Goal: Complete application form: Complete application form

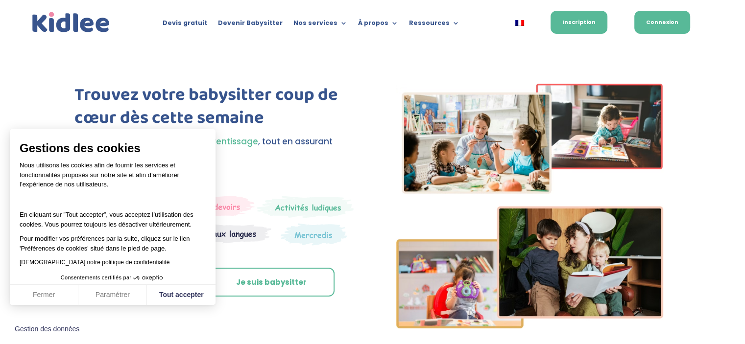
click at [657, 21] on link "Connexion" at bounding box center [663, 22] width 56 height 23
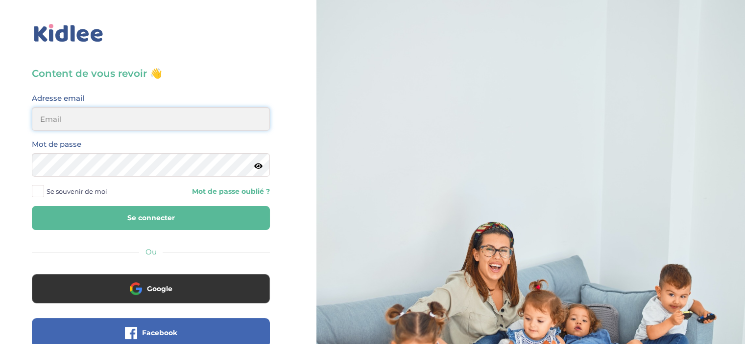
click at [95, 126] on input "email" at bounding box center [151, 119] width 238 height 24
type input "ines.guerinik@hotmail.com"
click at [32, 206] on button "Se connecter" at bounding box center [151, 218] width 238 height 24
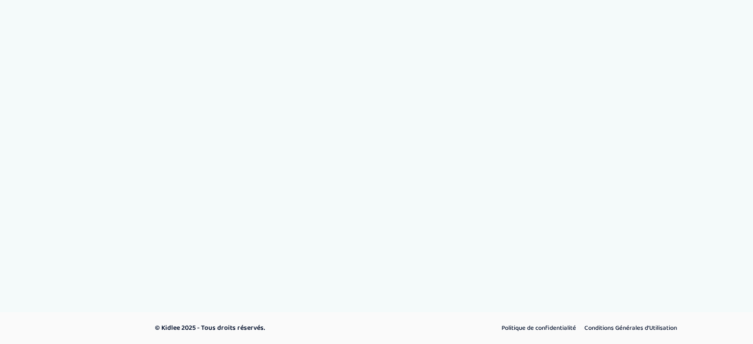
select select "1"
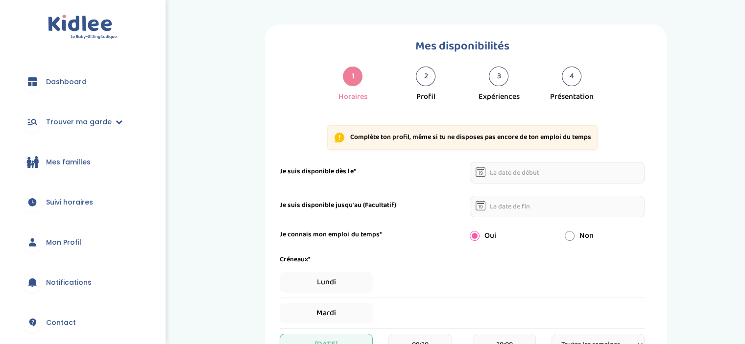
click at [78, 246] on span "Mon Profil" at bounding box center [63, 243] width 35 height 10
select select "1"
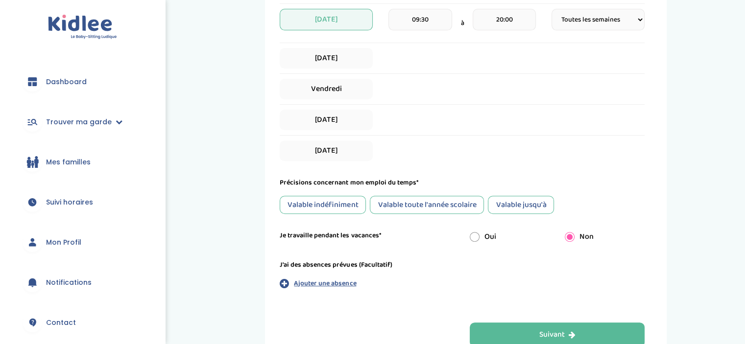
scroll to position [325, 0]
click at [515, 197] on div "Valable jusqu'à" at bounding box center [521, 206] width 66 height 18
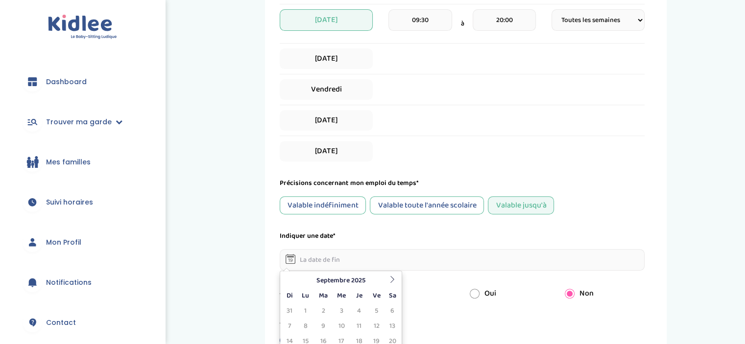
click at [327, 259] on input "text" at bounding box center [462, 260] width 365 height 22
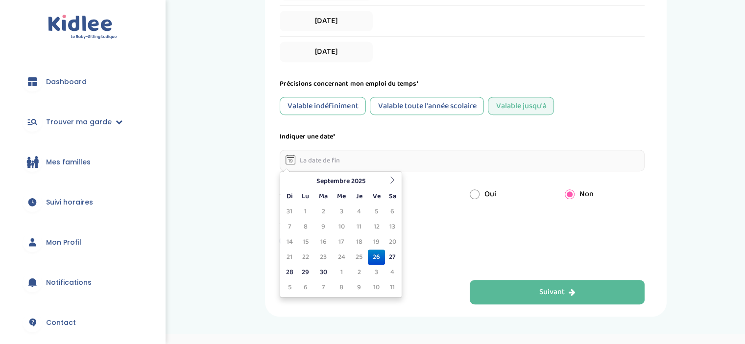
scroll to position [427, 0]
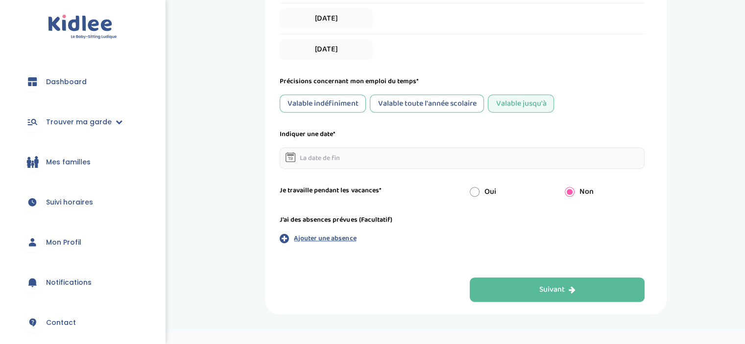
click at [398, 101] on div "Valable toute l'année scolaire" at bounding box center [427, 104] width 114 height 18
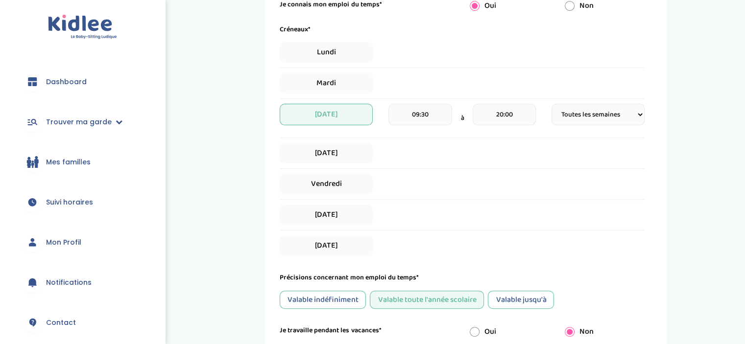
scroll to position [229, 0]
click at [332, 213] on span "Samedi" at bounding box center [326, 216] width 93 height 21
select select "1"
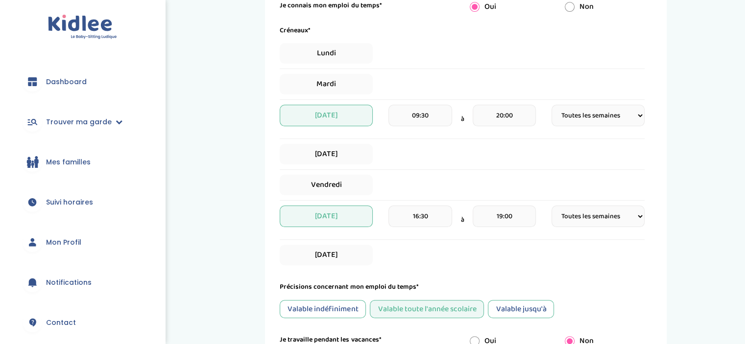
scroll to position [396, 0]
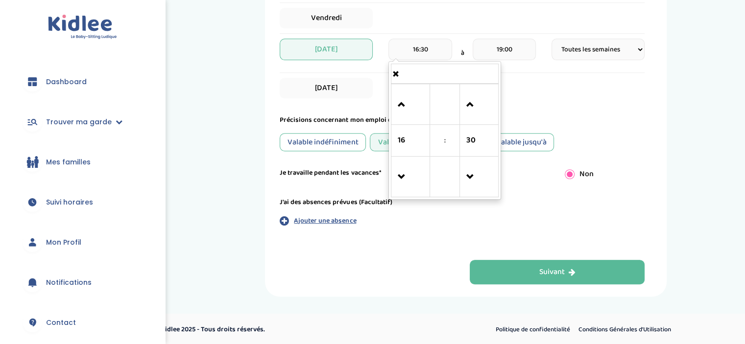
click at [435, 49] on input "16:30" at bounding box center [420, 50] width 63 height 22
click at [396, 99] on link at bounding box center [410, 104] width 29 height 35
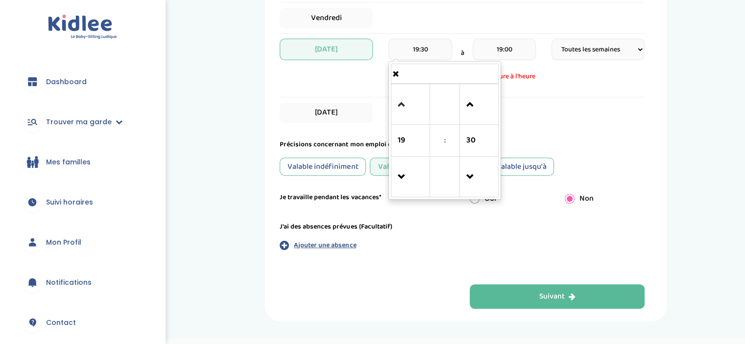
click at [396, 99] on link at bounding box center [410, 104] width 29 height 35
click at [400, 174] on span at bounding box center [410, 177] width 26 height 26
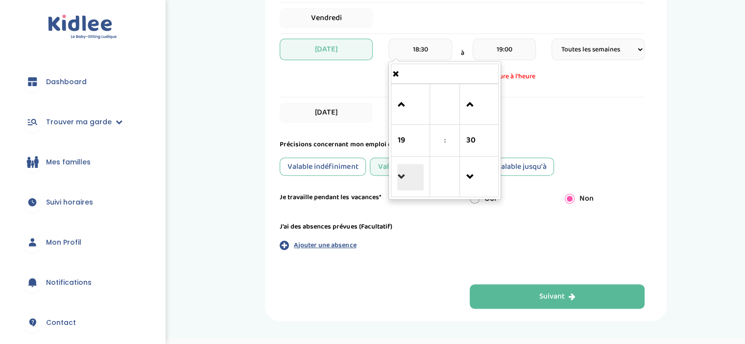
click at [400, 174] on span at bounding box center [410, 177] width 26 height 26
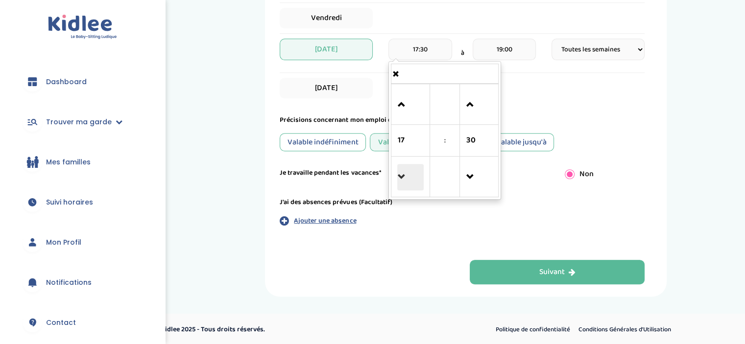
click at [400, 174] on span at bounding box center [410, 177] width 26 height 26
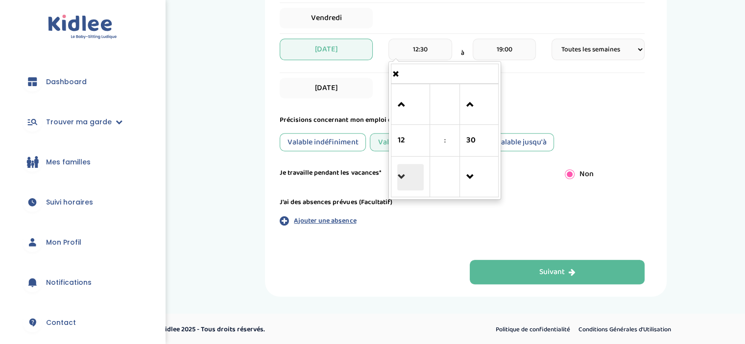
click at [400, 174] on span at bounding box center [410, 177] width 26 height 26
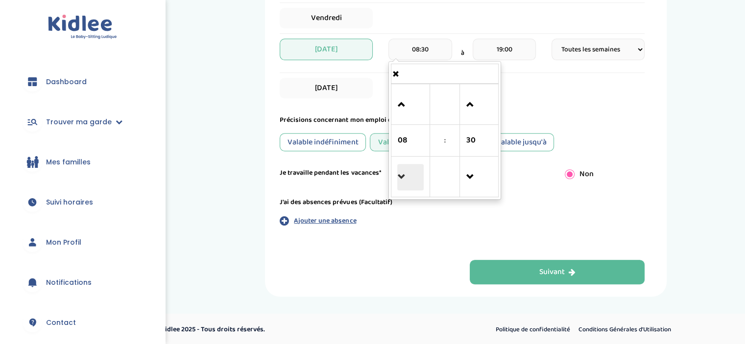
type input "07:30"
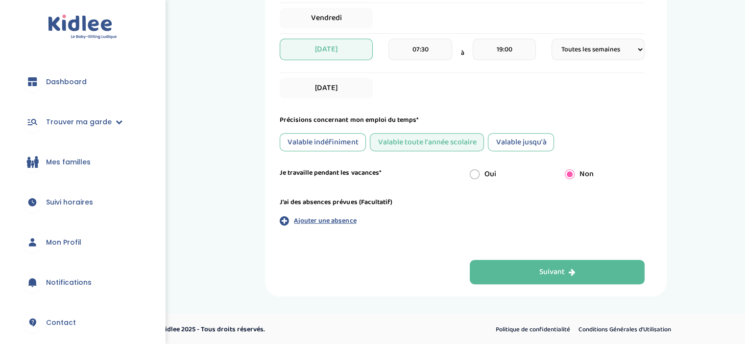
click at [525, 78] on div "Dimanche" at bounding box center [462, 88] width 365 height 21
click at [396, 87] on div "Dimanche" at bounding box center [462, 88] width 365 height 21
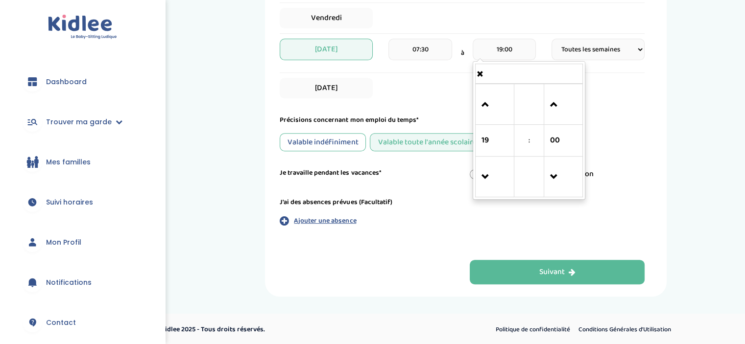
click at [500, 50] on input "19:00" at bounding box center [504, 50] width 63 height 22
click at [481, 172] on link at bounding box center [495, 176] width 29 height 35
click at [482, 107] on span at bounding box center [495, 105] width 26 height 26
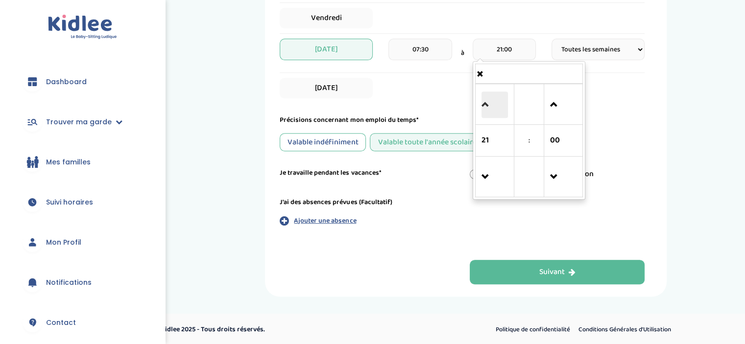
click at [482, 107] on span at bounding box center [495, 105] width 26 height 26
type input "22:00"
click at [418, 105] on form "Je suis disponible dès le* Je suis disponible jusqu'au (Facultatif) Je connais …" at bounding box center [462, 4] width 365 height 477
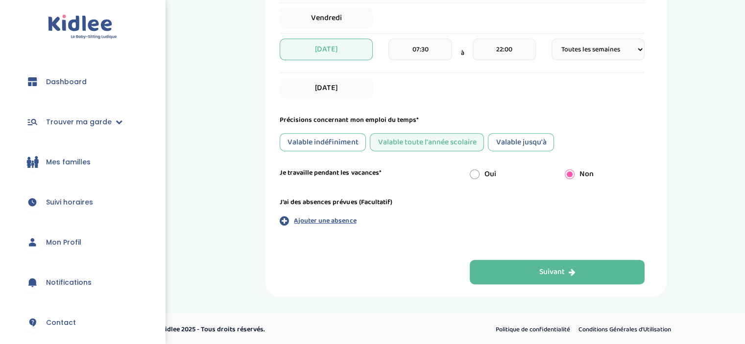
click at [398, 82] on div "Dimanche" at bounding box center [462, 88] width 365 height 21
click at [339, 85] on span "Dimanche" at bounding box center [326, 88] width 93 height 21
select select "1"
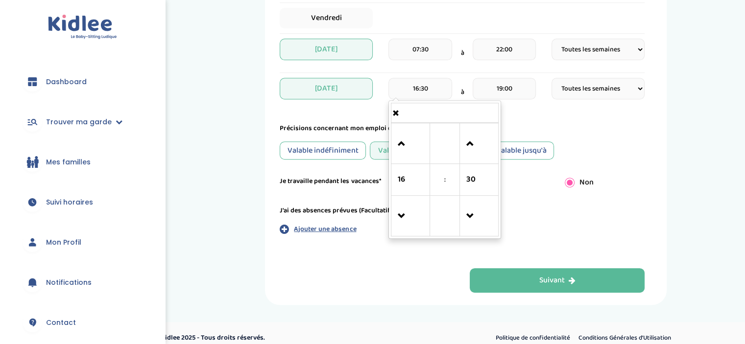
click at [429, 92] on input "16:30" at bounding box center [420, 89] width 63 height 22
click at [398, 208] on span at bounding box center [410, 216] width 26 height 26
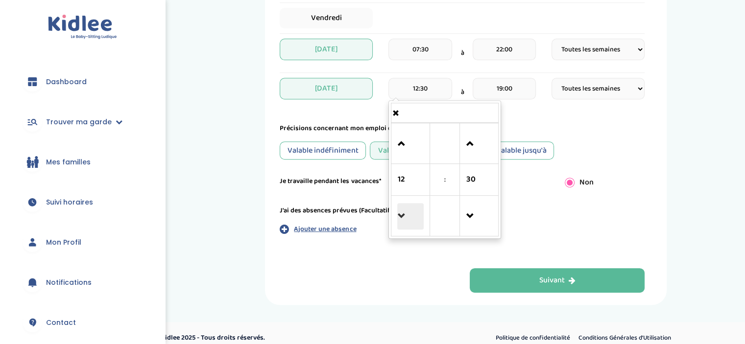
click at [398, 208] on span at bounding box center [410, 216] width 26 height 26
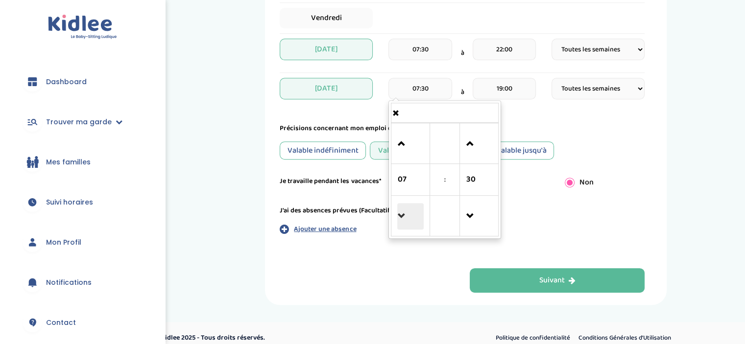
click at [398, 208] on span at bounding box center [410, 216] width 26 height 26
click at [404, 145] on span at bounding box center [410, 144] width 26 height 26
type input "07:30"
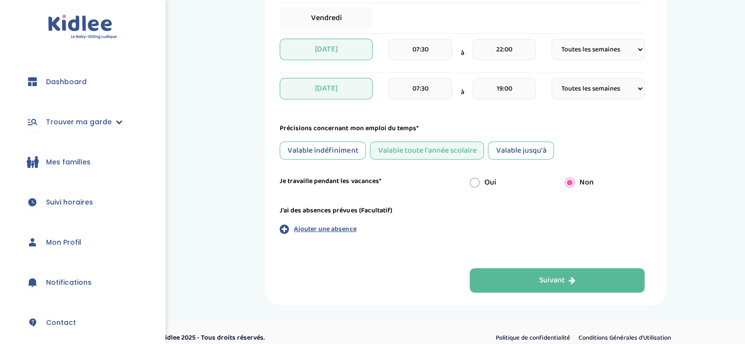
click at [525, 118] on form "Je suis disponible dès le* Je suis disponible jusqu'au (Facultatif) Je connais …" at bounding box center [462, 9] width 365 height 486
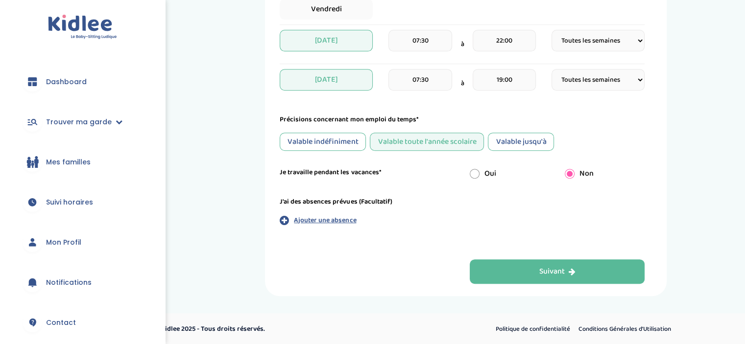
click at [519, 147] on div "Valable jusqu'à" at bounding box center [521, 142] width 66 height 18
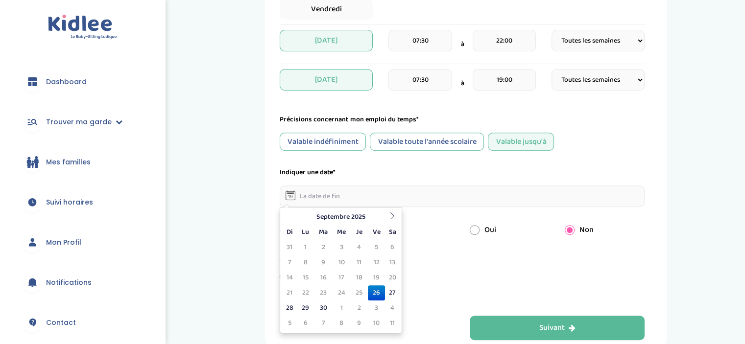
click at [337, 194] on input "text" at bounding box center [462, 197] width 365 height 22
click at [398, 214] on th at bounding box center [392, 217] width 15 height 15
click at [286, 215] on icon at bounding box center [289, 216] width 7 height 7
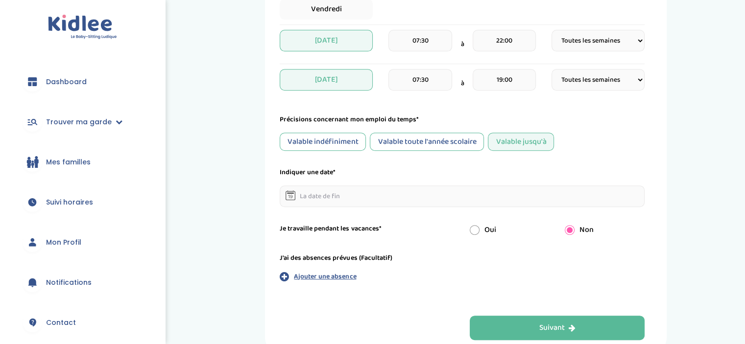
click at [443, 147] on div "Valable toute l'année scolaire" at bounding box center [427, 142] width 114 height 18
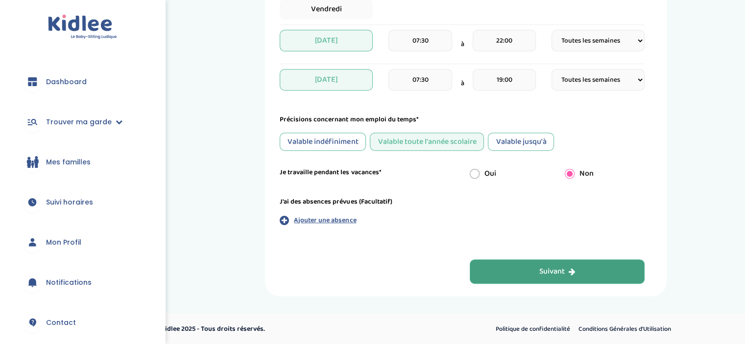
click at [508, 268] on button "Suivant" at bounding box center [557, 272] width 175 height 25
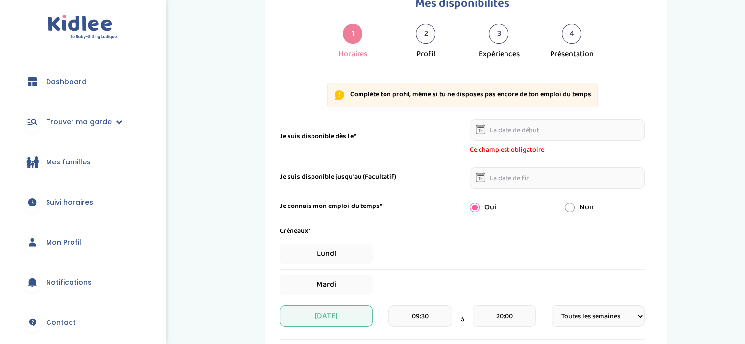
scroll to position [37, 0]
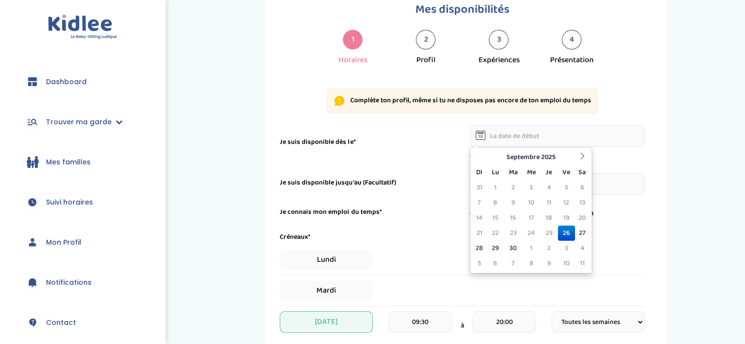
click at [522, 142] on input "text" at bounding box center [557, 136] width 175 height 22
click at [565, 230] on td "26" at bounding box center [566, 233] width 17 height 15
type input "[DATE]"
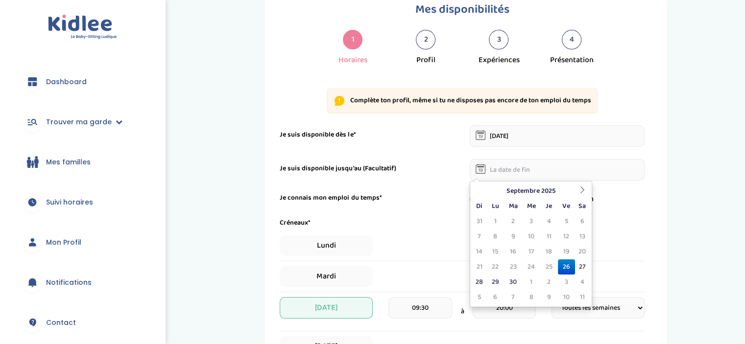
click at [500, 162] on input "text" at bounding box center [557, 170] width 175 height 22
click at [584, 193] on icon at bounding box center [582, 190] width 7 height 7
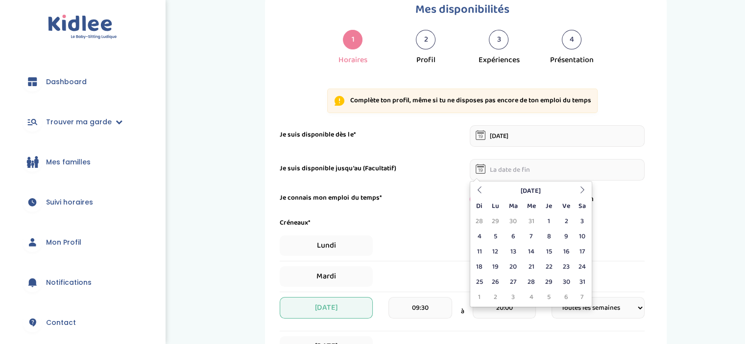
click at [424, 239] on div "Lundi" at bounding box center [462, 246] width 365 height 21
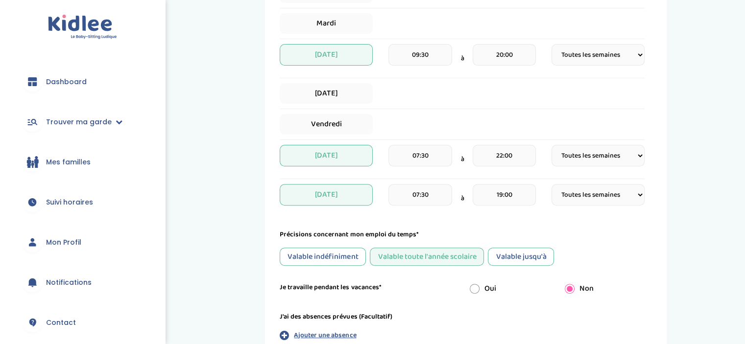
scroll to position [292, 0]
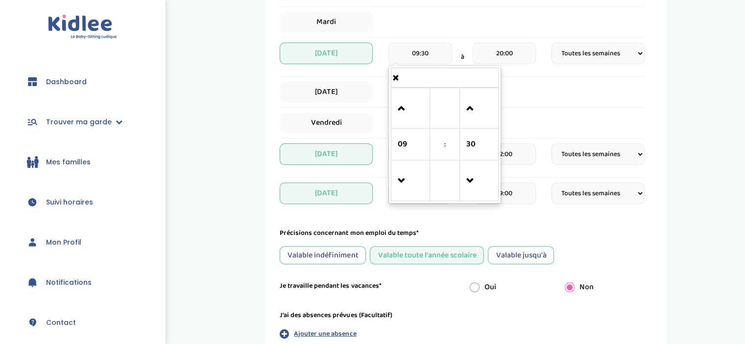
click at [423, 49] on input "09:30" at bounding box center [420, 54] width 63 height 22
click at [406, 183] on span at bounding box center [410, 181] width 26 height 26
type input "07:30"
click at [544, 103] on div "[DATE]" at bounding box center [462, 95] width 365 height 26
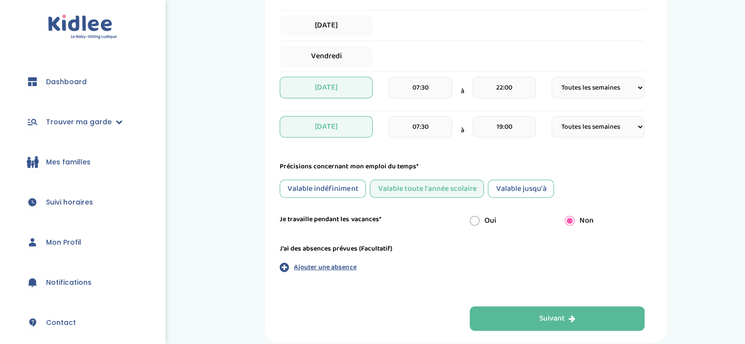
scroll to position [405, 0]
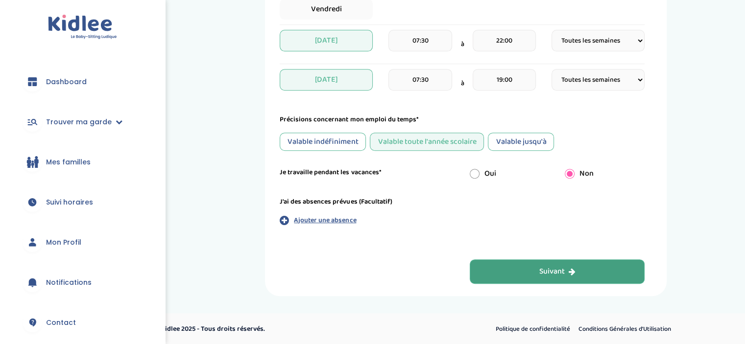
click at [533, 263] on button "Suivant" at bounding box center [557, 272] width 175 height 25
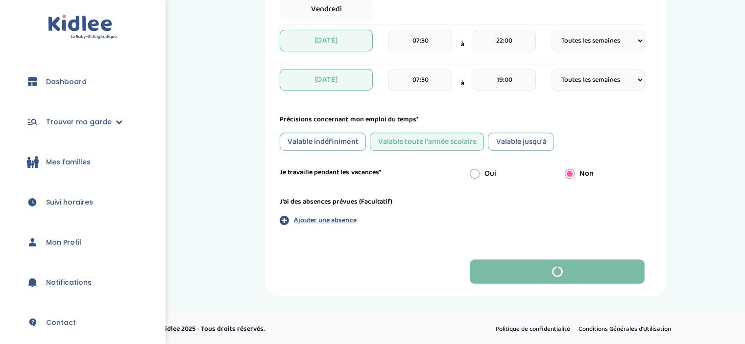
scroll to position [0, 0]
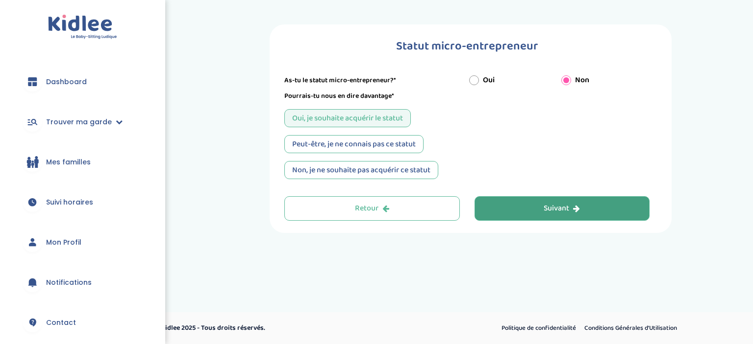
click at [539, 204] on button "Suivant" at bounding box center [561, 209] width 175 height 25
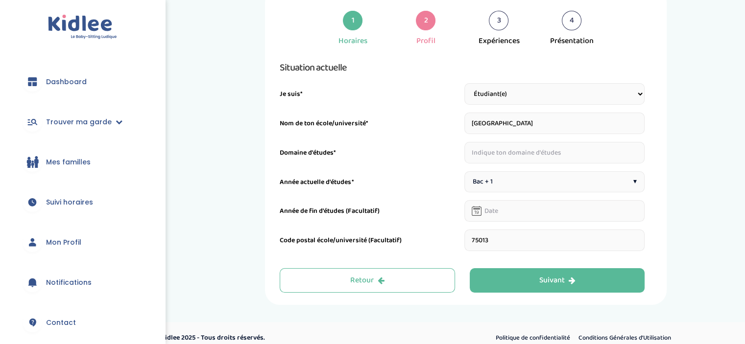
scroll to position [46, 0]
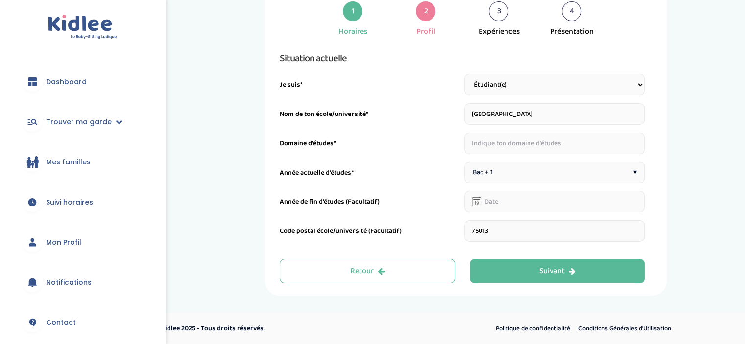
click at [535, 139] on input "text" at bounding box center [555, 144] width 181 height 22
type input "Lettres et Arts, Philosophie"
click at [494, 173] on div "Bac + 1 ▾" at bounding box center [555, 172] width 181 height 21
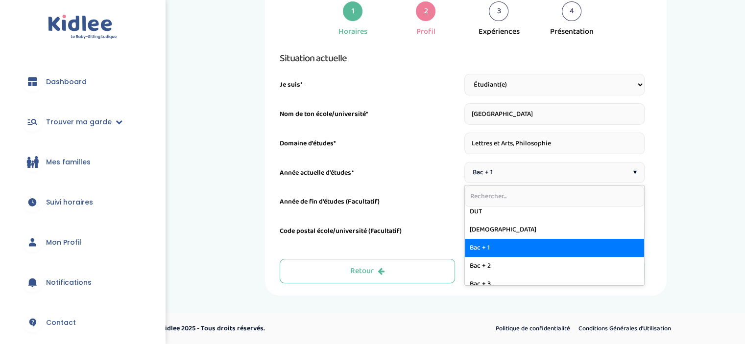
scroll to position [96, 0]
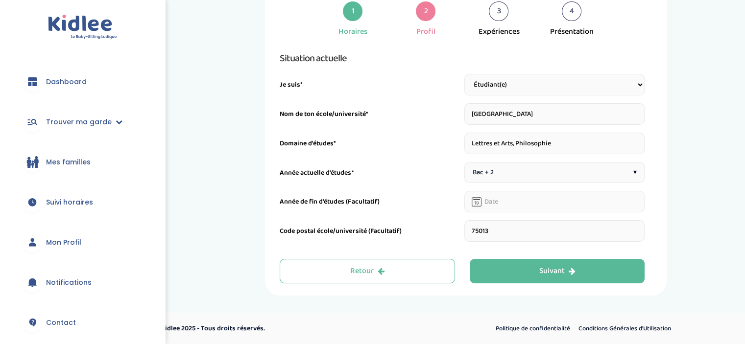
click at [502, 228] on input "75013" at bounding box center [555, 232] width 181 height 22
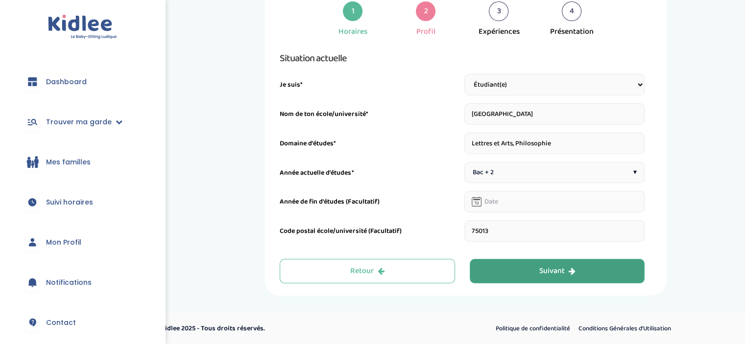
click at [498, 269] on button "Suivant" at bounding box center [557, 271] width 175 height 25
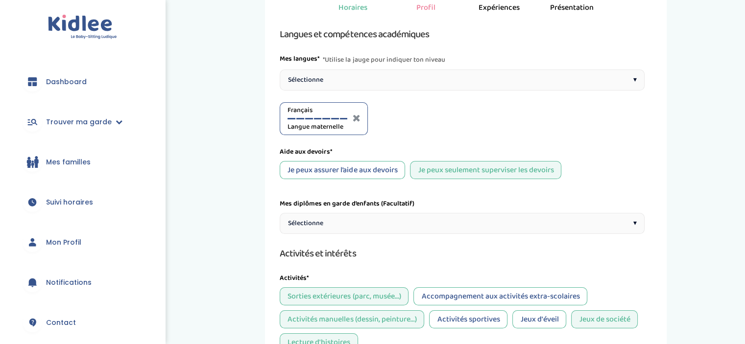
scroll to position [71, 0]
click at [313, 78] on span "Sélectionne" at bounding box center [305, 79] width 35 height 10
click at [422, 118] on div at bounding box center [420, 118] width 8 height 1
click at [312, 87] on div "Sélectionne ▾" at bounding box center [462, 79] width 365 height 21
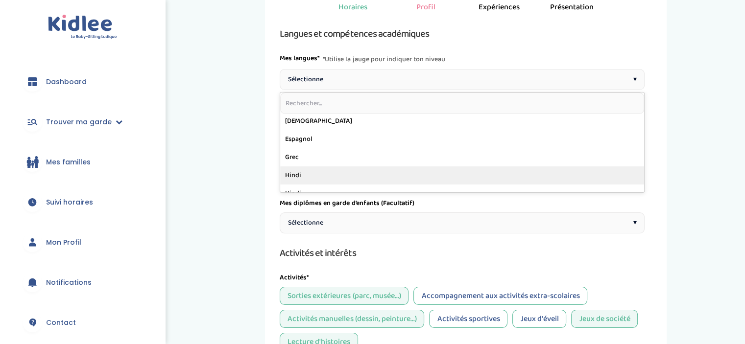
scroll to position [109, 0]
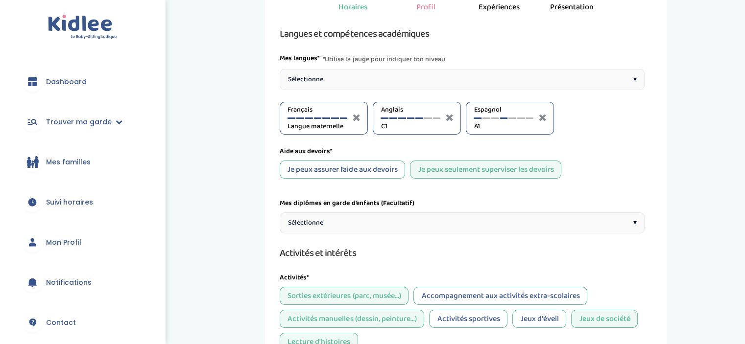
click at [502, 118] on div at bounding box center [504, 118] width 8 height 1
click at [513, 141] on div "Langues et compétences académiques Mes langues* *Utilise la jauge pour indiquer…" at bounding box center [462, 281] width 365 height 511
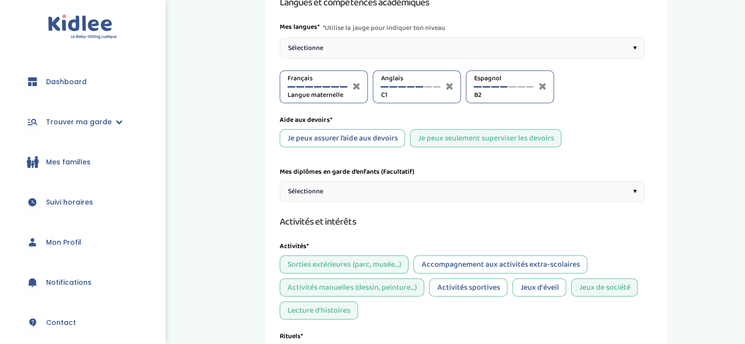
scroll to position [110, 0]
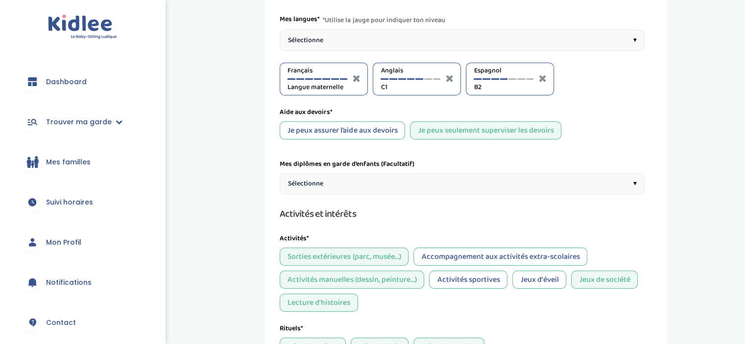
click at [377, 128] on div "Je peux assurer l’aide aux devoirs" at bounding box center [342, 131] width 125 height 18
select select "Terminale"
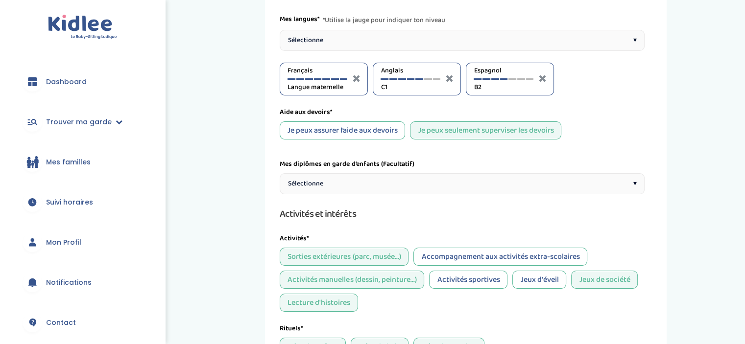
select select "Terminale"
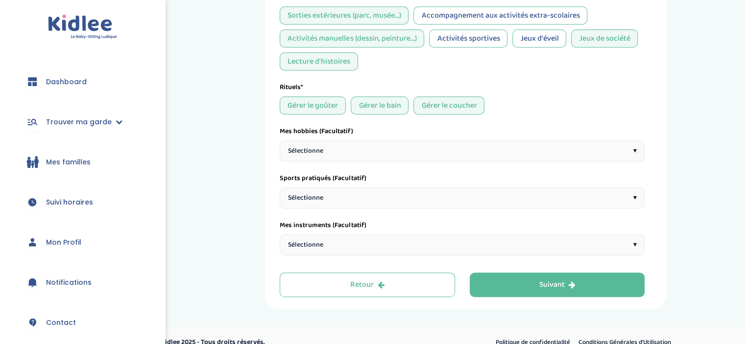
scroll to position [733, 0]
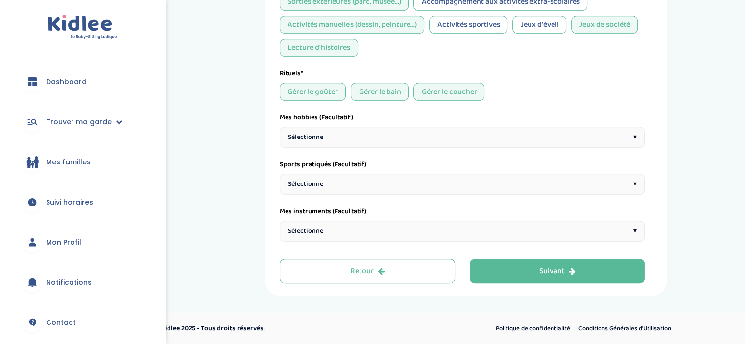
click at [338, 131] on div "Sélectionne ▾" at bounding box center [462, 137] width 365 height 21
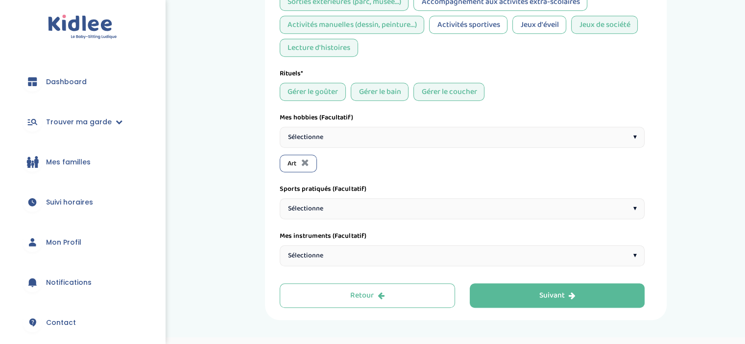
click at [326, 133] on div "Sélectionne ▾" at bounding box center [462, 137] width 365 height 21
click at [318, 137] on span "Sélectionne" at bounding box center [305, 137] width 35 height 10
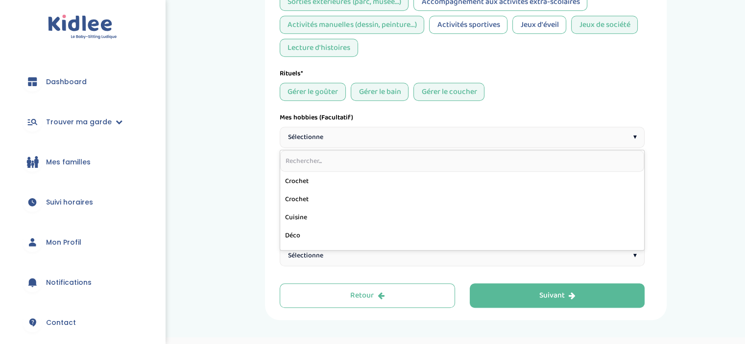
scroll to position [127, 0]
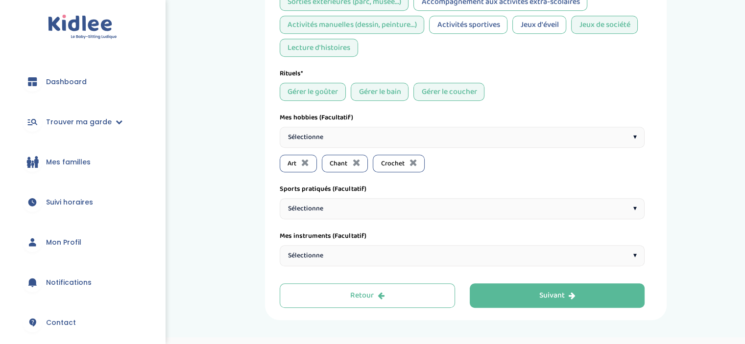
click at [313, 137] on span "Sélectionne" at bounding box center [305, 137] width 35 height 10
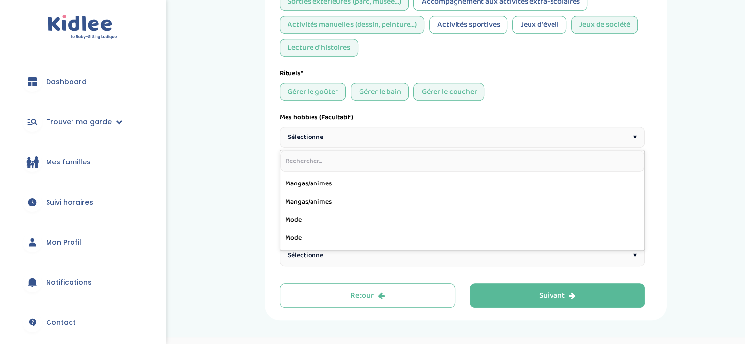
scroll to position [305, 0]
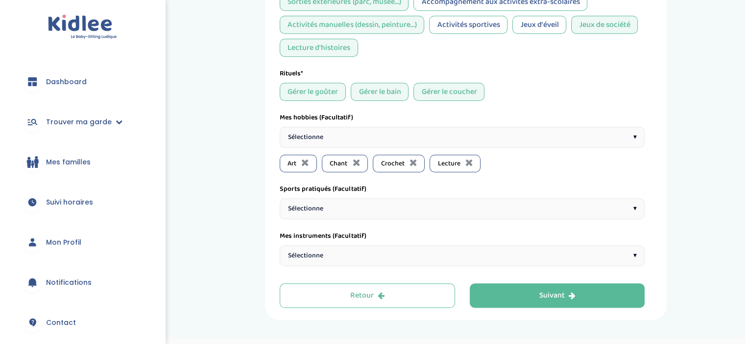
click at [314, 209] on span "Sélectionne" at bounding box center [305, 209] width 35 height 10
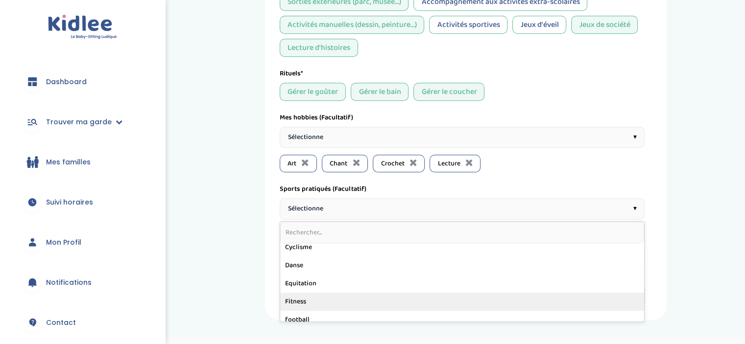
scroll to position [113, 0]
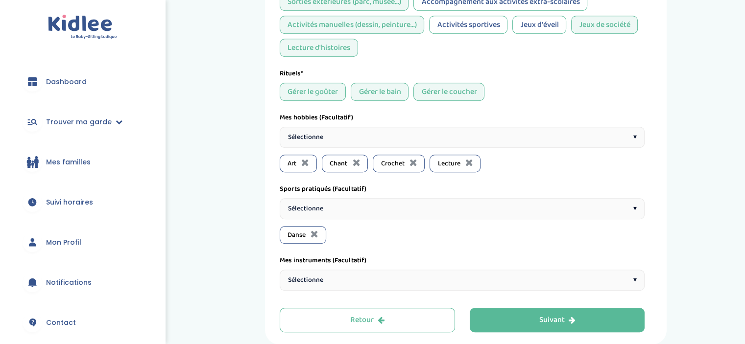
click at [315, 281] on span "Sélectionne" at bounding box center [305, 280] width 35 height 10
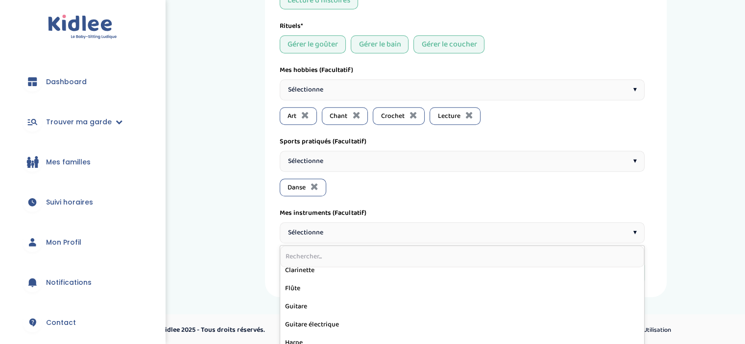
scroll to position [78, 0]
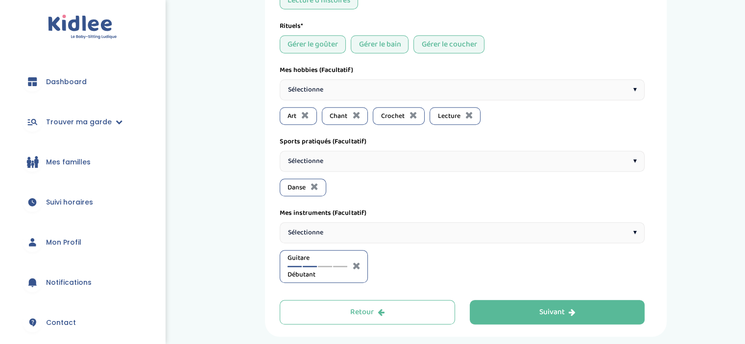
click at [312, 266] on div at bounding box center [310, 266] width 14 height 1
click at [316, 229] on span "Sélectionne" at bounding box center [305, 233] width 35 height 10
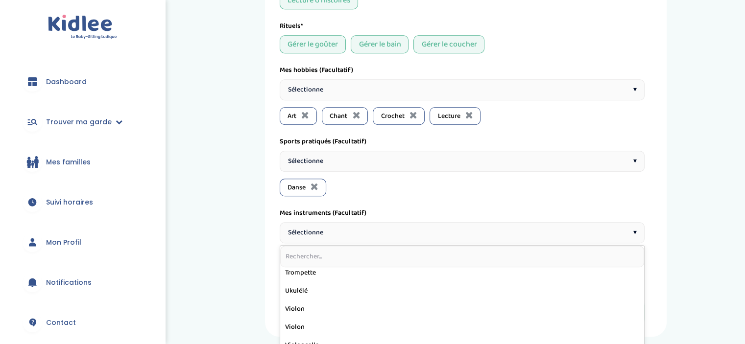
scroll to position [212, 0]
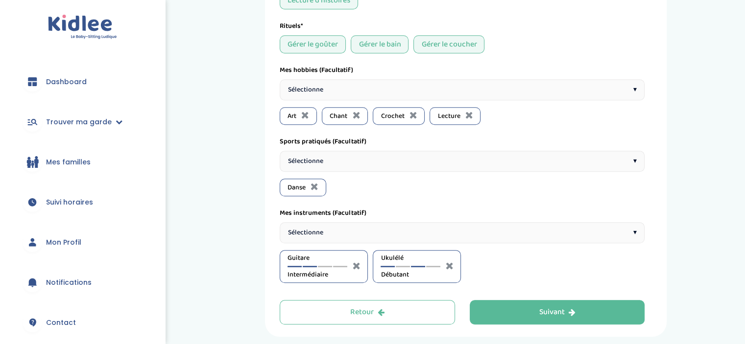
click at [419, 266] on div at bounding box center [418, 266] width 14 height 1
click at [405, 266] on div at bounding box center [403, 266] width 14 height 1
click at [314, 233] on span "Sélectionne" at bounding box center [305, 233] width 35 height 10
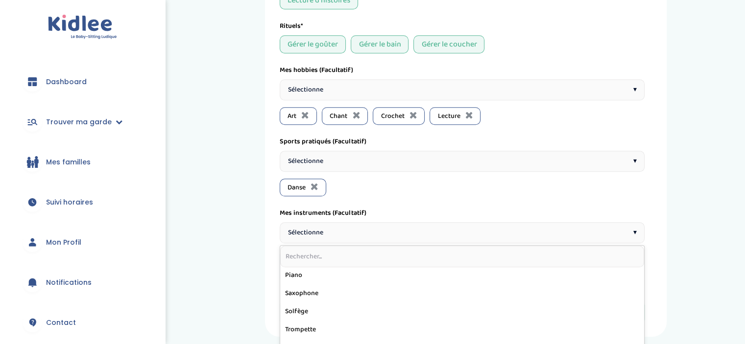
scroll to position [145, 0]
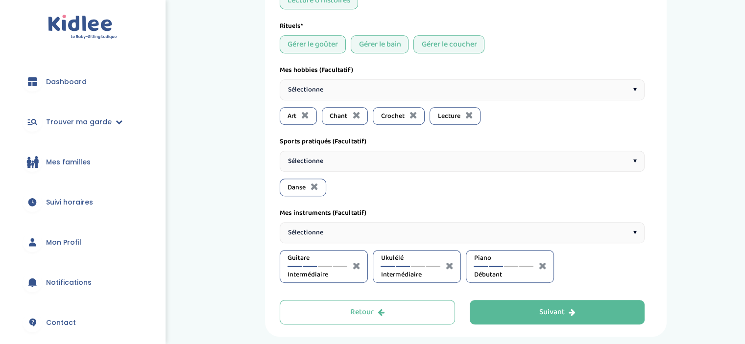
click at [499, 266] on div at bounding box center [496, 266] width 14 height 1
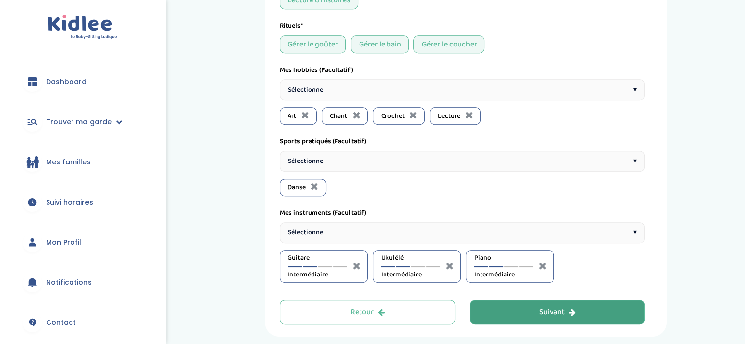
click at [506, 318] on button "Suivant" at bounding box center [557, 312] width 175 height 25
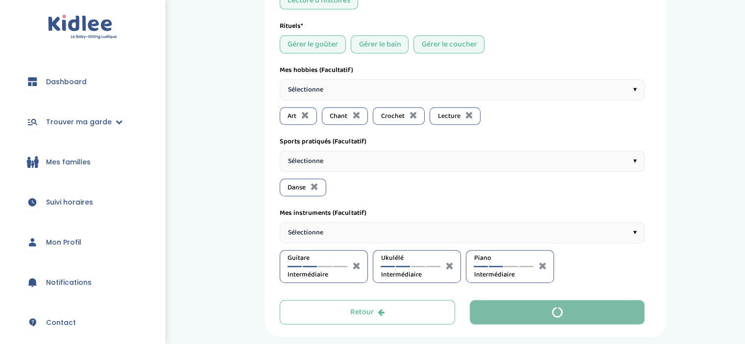
scroll to position [0, 0]
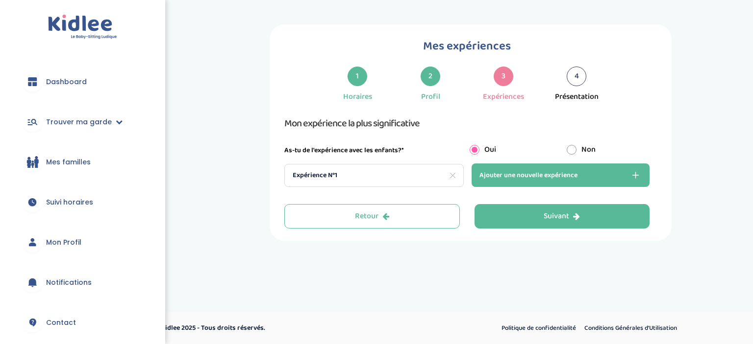
click at [414, 178] on div "Expérience N°1" at bounding box center [373, 175] width 179 height 23
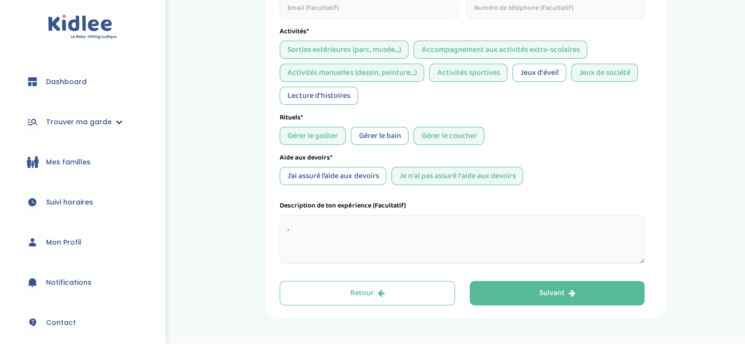
scroll to position [403, 0]
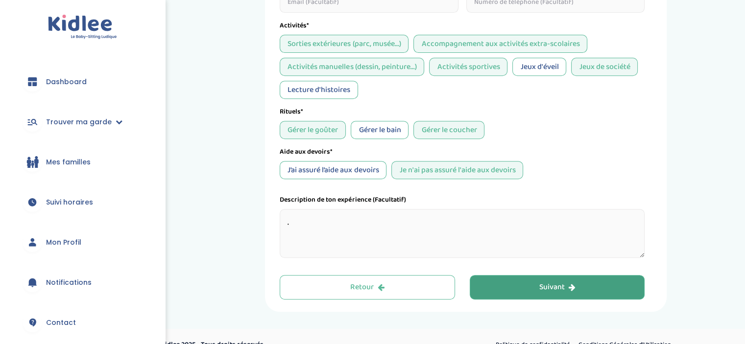
click at [529, 276] on button "Suivant" at bounding box center [557, 287] width 175 height 25
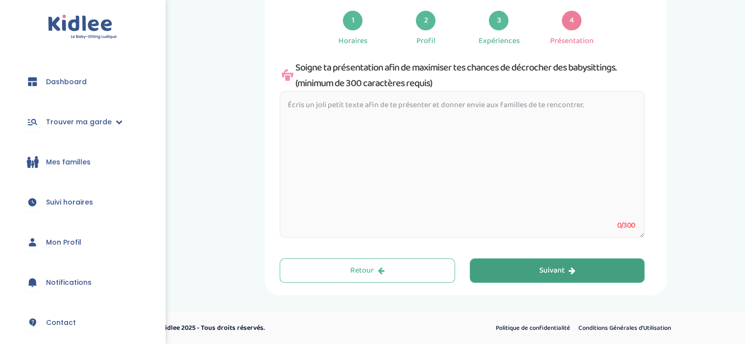
scroll to position [37, 0]
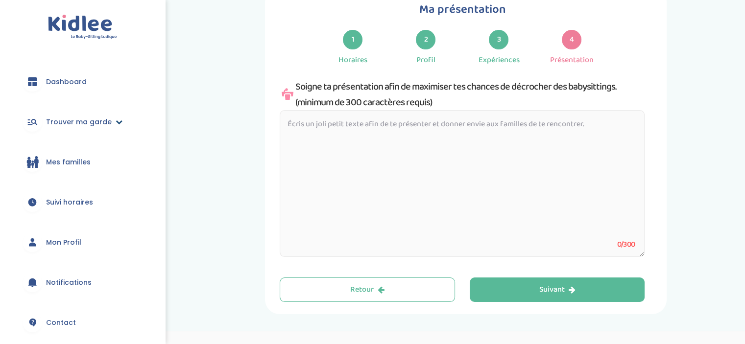
click at [92, 121] on span "Trouver ma garde" at bounding box center [79, 122] width 66 height 10
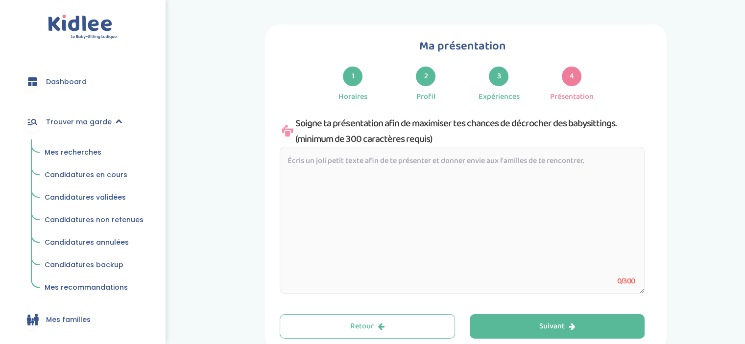
click at [82, 148] on span "Mes recherches" at bounding box center [73, 152] width 57 height 10
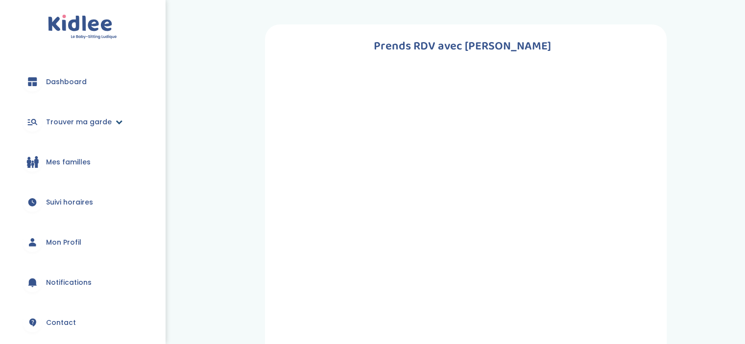
click at [59, 126] on span "Trouver ma garde" at bounding box center [79, 122] width 66 height 10
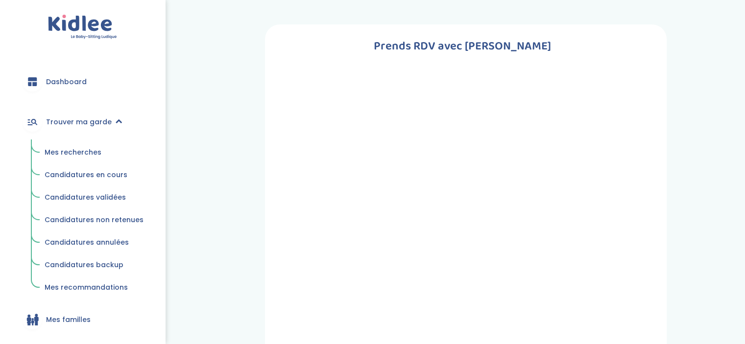
click at [100, 178] on span "Candidatures en cours" at bounding box center [86, 175] width 83 height 10
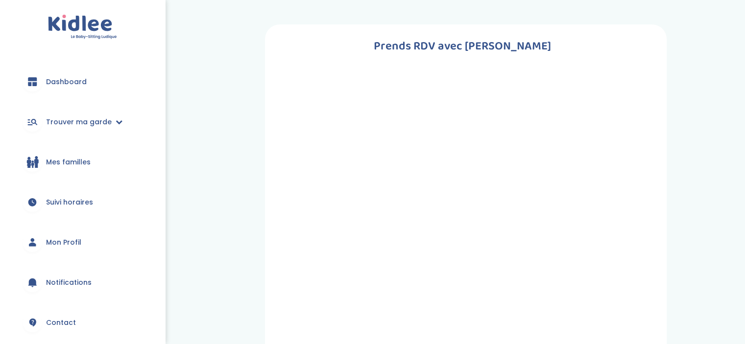
click at [78, 241] on span "Mon Profil" at bounding box center [63, 243] width 35 height 10
click at [92, 80] on link "Dashboard" at bounding box center [83, 81] width 136 height 35
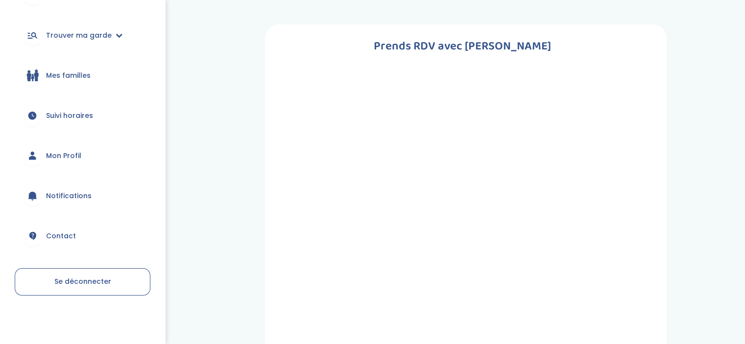
click at [82, 156] on link "Mon Profil" at bounding box center [83, 155] width 136 height 35
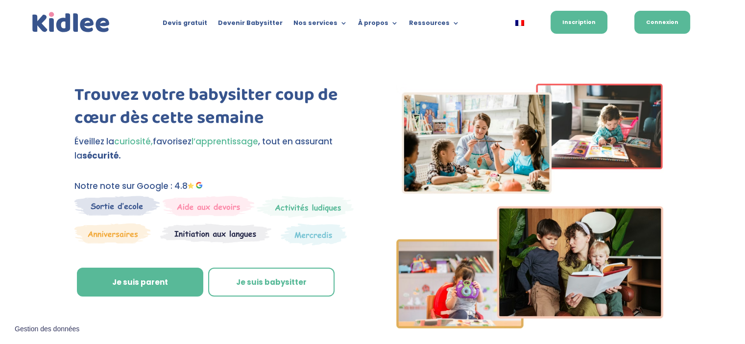
click at [667, 27] on link "Connexion" at bounding box center [663, 22] width 56 height 23
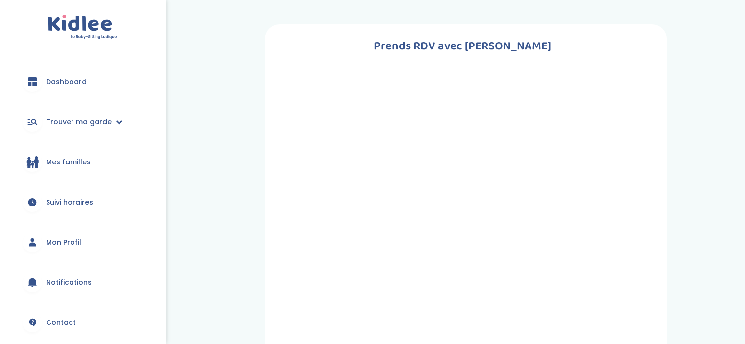
scroll to position [87, 0]
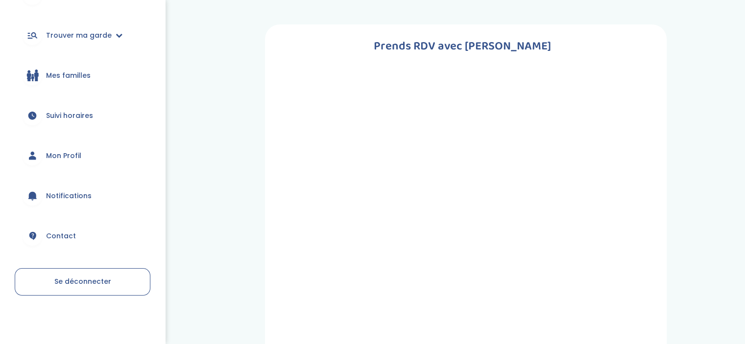
click at [63, 158] on span "Mon Profil" at bounding box center [63, 156] width 35 height 10
